Goal: Task Accomplishment & Management: Use online tool/utility

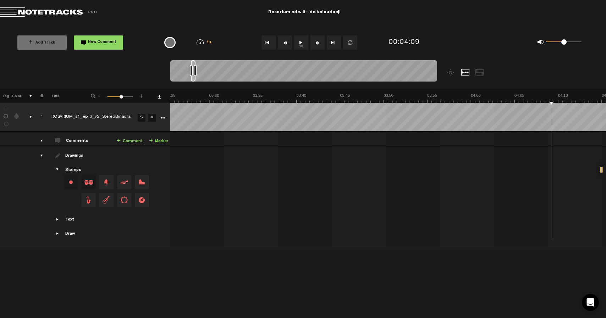
scroll to position [0, 1793]
click at [158, 69] on nt-zoom-navigation-bar at bounding box center [303, 74] width 606 height 28
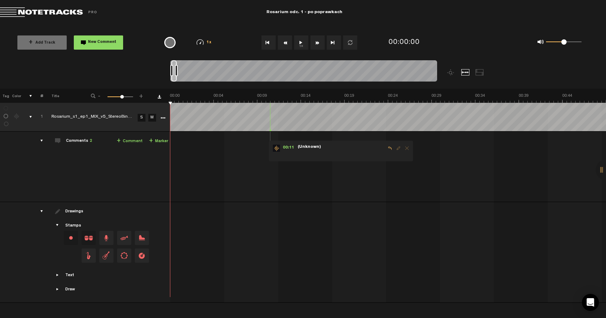
click at [302, 41] on button "1x" at bounding box center [301, 42] width 14 height 14
click at [164, 118] on icon "More" at bounding box center [162, 118] width 5 height 5
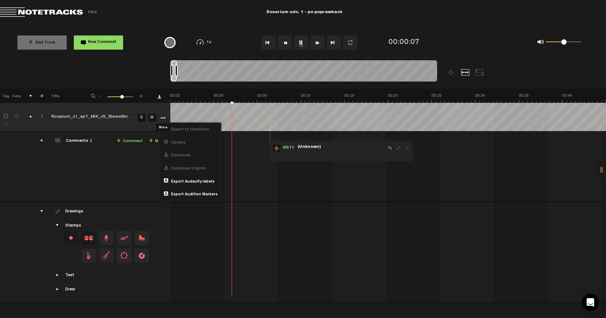
click at [163, 117] on icon "More" at bounding box center [162, 118] width 5 height 5
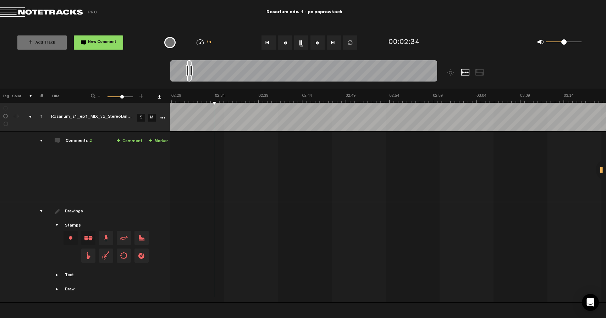
scroll to position [0, 1308]
click at [303, 43] on button "1x" at bounding box center [301, 42] width 14 height 14
click at [464, 71] on div at bounding box center [465, 72] width 9 height 6
click at [478, 72] on div at bounding box center [480, 72] width 9 height 6
click at [460, 70] on div at bounding box center [336, 74] width 333 height 28
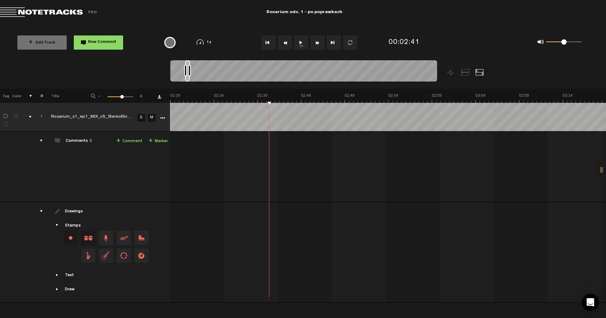
click at [465, 72] on div at bounding box center [465, 72] width 9 height 6
click at [448, 73] on div at bounding box center [451, 72] width 9 height 6
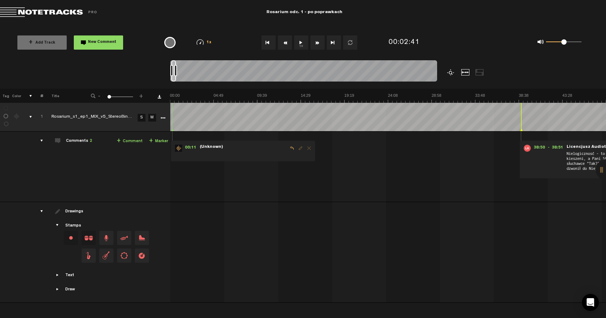
scroll to position [0, 0]
click at [184, 100] on img at bounding box center [388, 98] width 436 height 10
click at [188, 101] on img at bounding box center [388, 98] width 436 height 10
